Goal: Information Seeking & Learning: Understand process/instructions

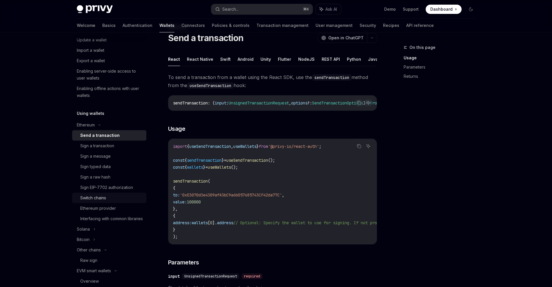
scroll to position [71, 0]
click at [123, 189] on div "Sign EIP-7702 authorization" at bounding box center [106, 187] width 53 height 7
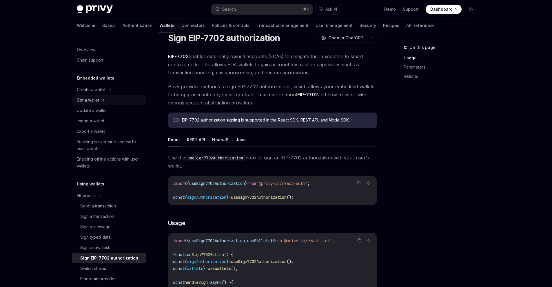
click at [102, 99] on div "Get a wallet" at bounding box center [109, 100] width 74 height 10
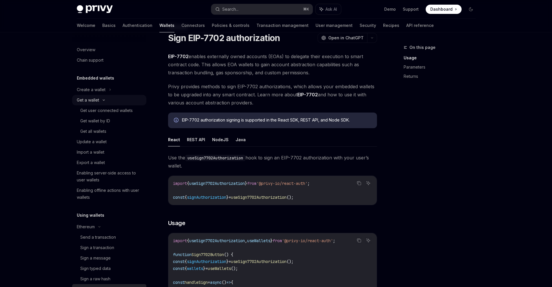
type textarea "*"
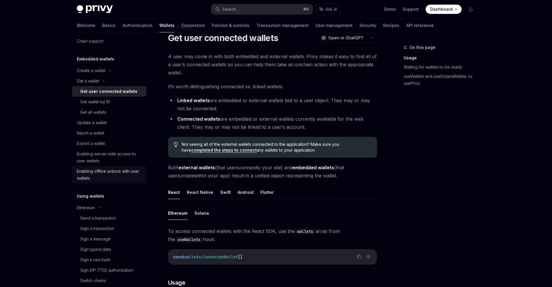
scroll to position [37, 0]
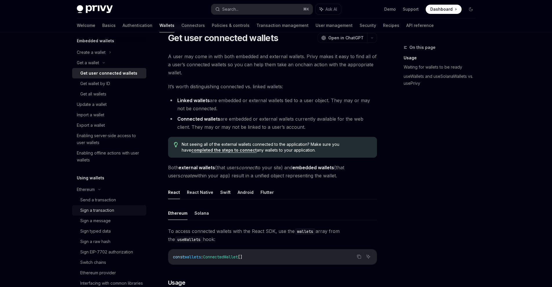
click at [114, 214] on div "Sign a transaction" at bounding box center [97, 210] width 34 height 7
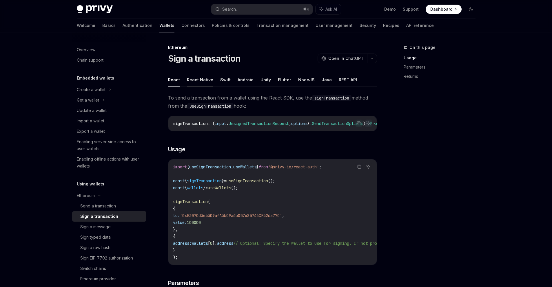
click at [204, 80] on button "React Native" at bounding box center [200, 80] width 26 height 14
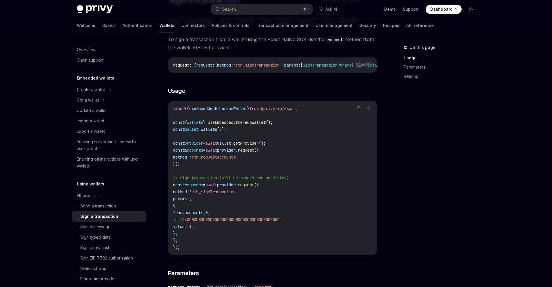
scroll to position [88, 0]
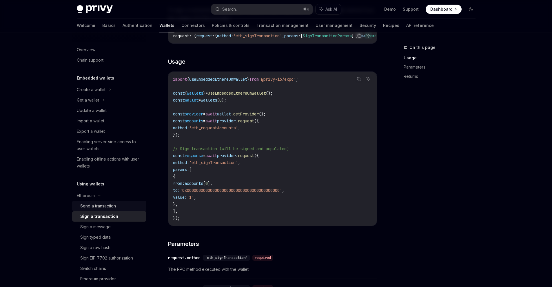
click at [103, 209] on div "Send a transaction" at bounding box center [98, 206] width 36 height 7
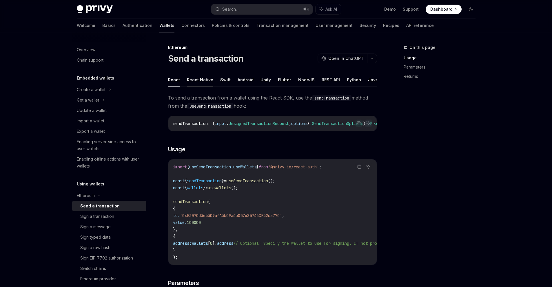
click at [201, 75] on button "React Native" at bounding box center [200, 80] width 26 height 14
type textarea "*"
